Goal: Navigation & Orientation: Find specific page/section

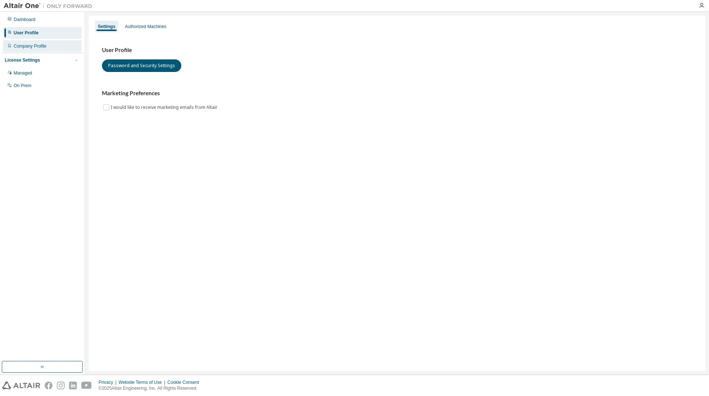
click at [25, 49] on div "Company Profile" at bounding box center [30, 46] width 33 height 6
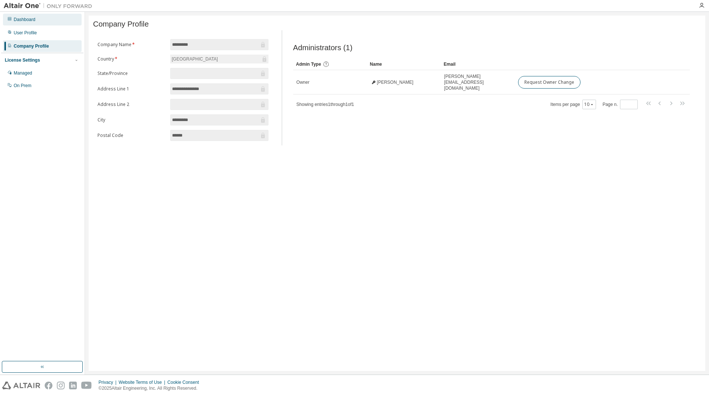
click at [24, 17] on div "Dashboard" at bounding box center [25, 20] width 22 height 6
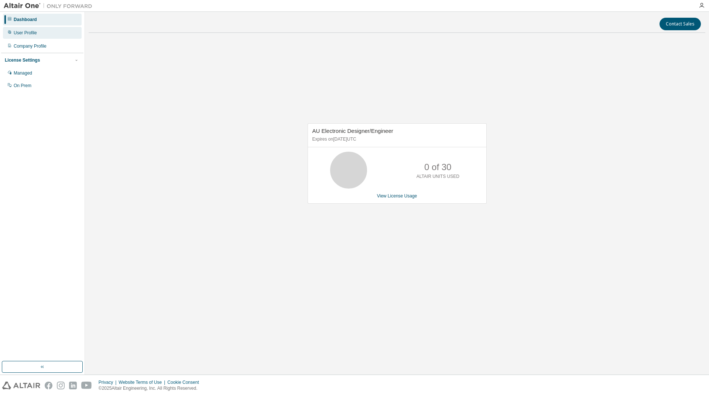
click at [27, 30] on div "User Profile" at bounding box center [25, 33] width 23 height 6
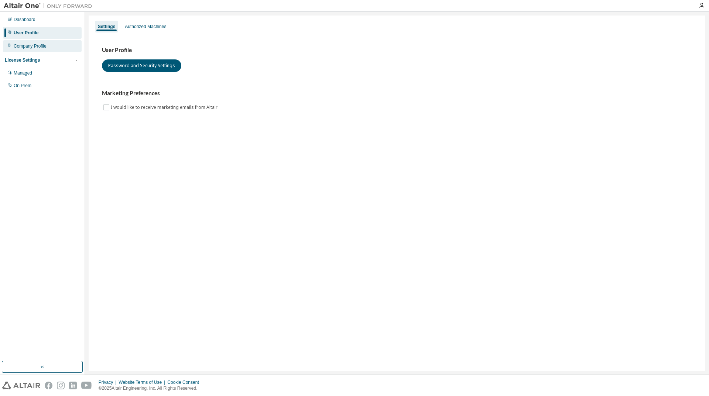
click at [30, 45] on div "Company Profile" at bounding box center [30, 46] width 33 height 6
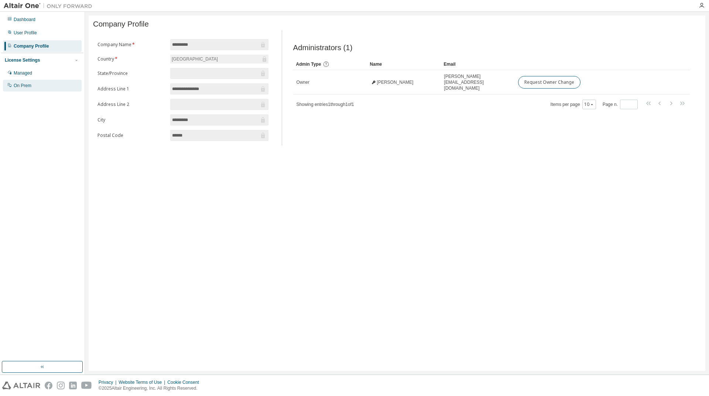
click at [26, 82] on div "On Prem" at bounding box center [42, 86] width 79 height 12
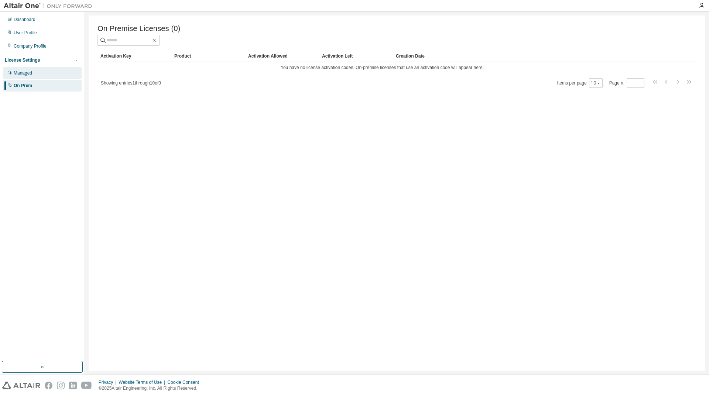
click at [19, 71] on div "Managed" at bounding box center [23, 73] width 18 height 6
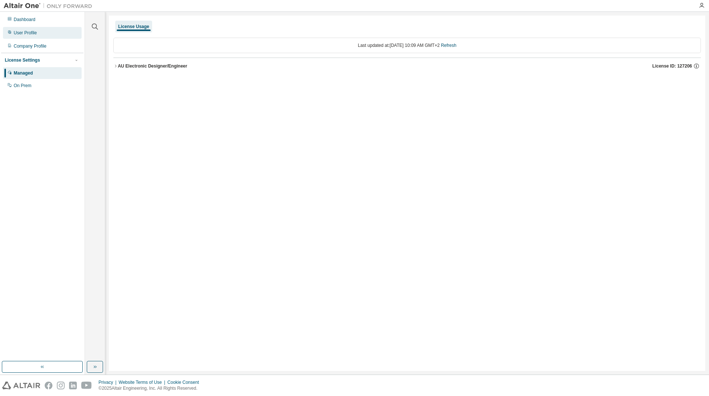
click at [26, 35] on div "User Profile" at bounding box center [25, 33] width 23 height 6
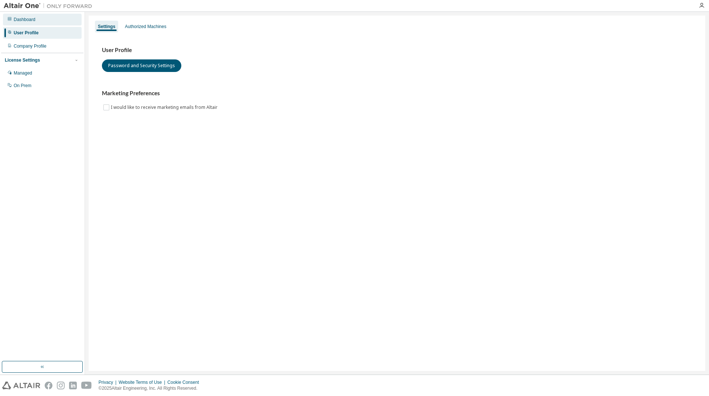
click at [26, 22] on div "Dashboard" at bounding box center [25, 20] width 22 height 6
